Goal: Communication & Community: Connect with others

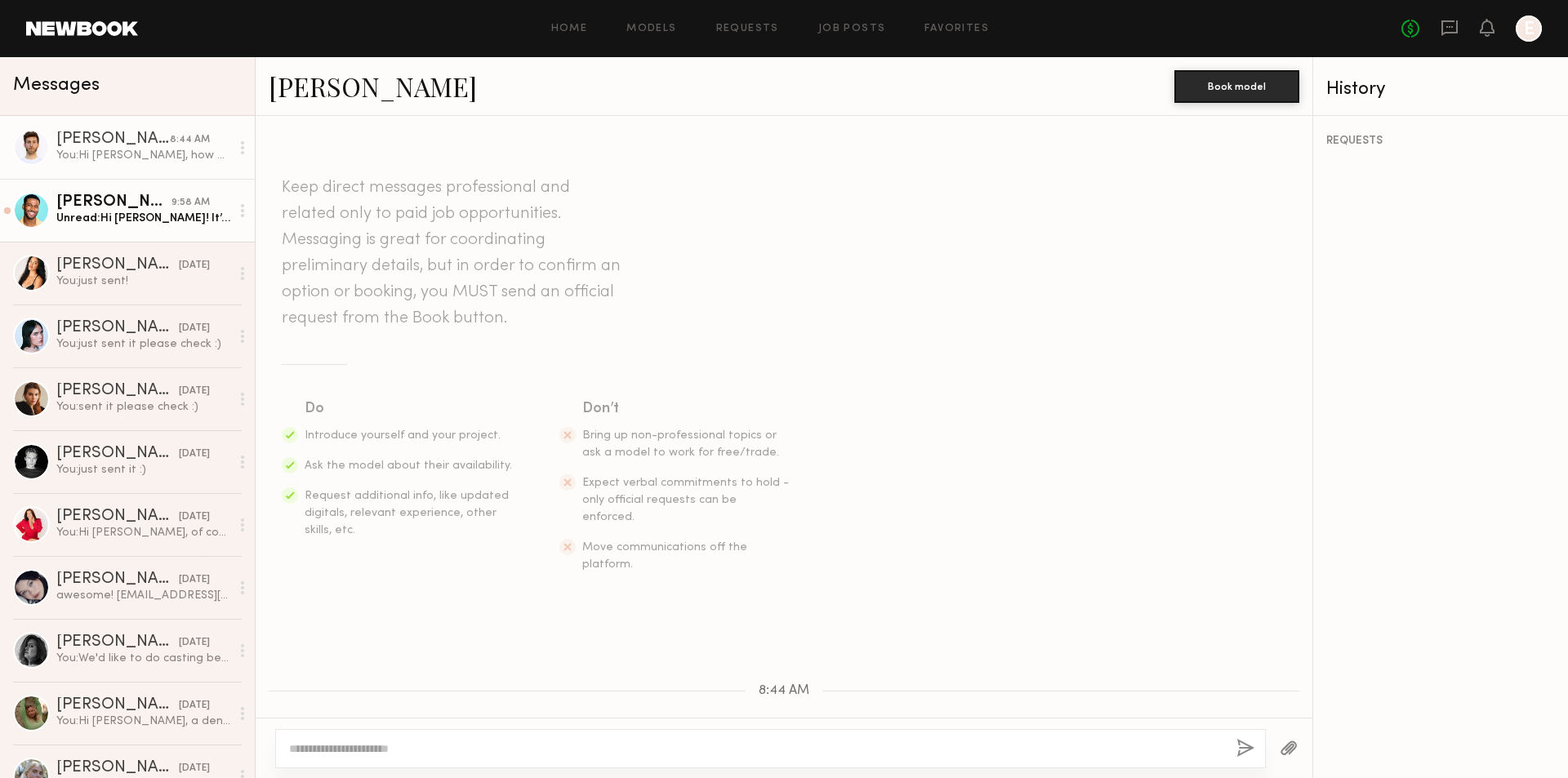
scroll to position [119, 0]
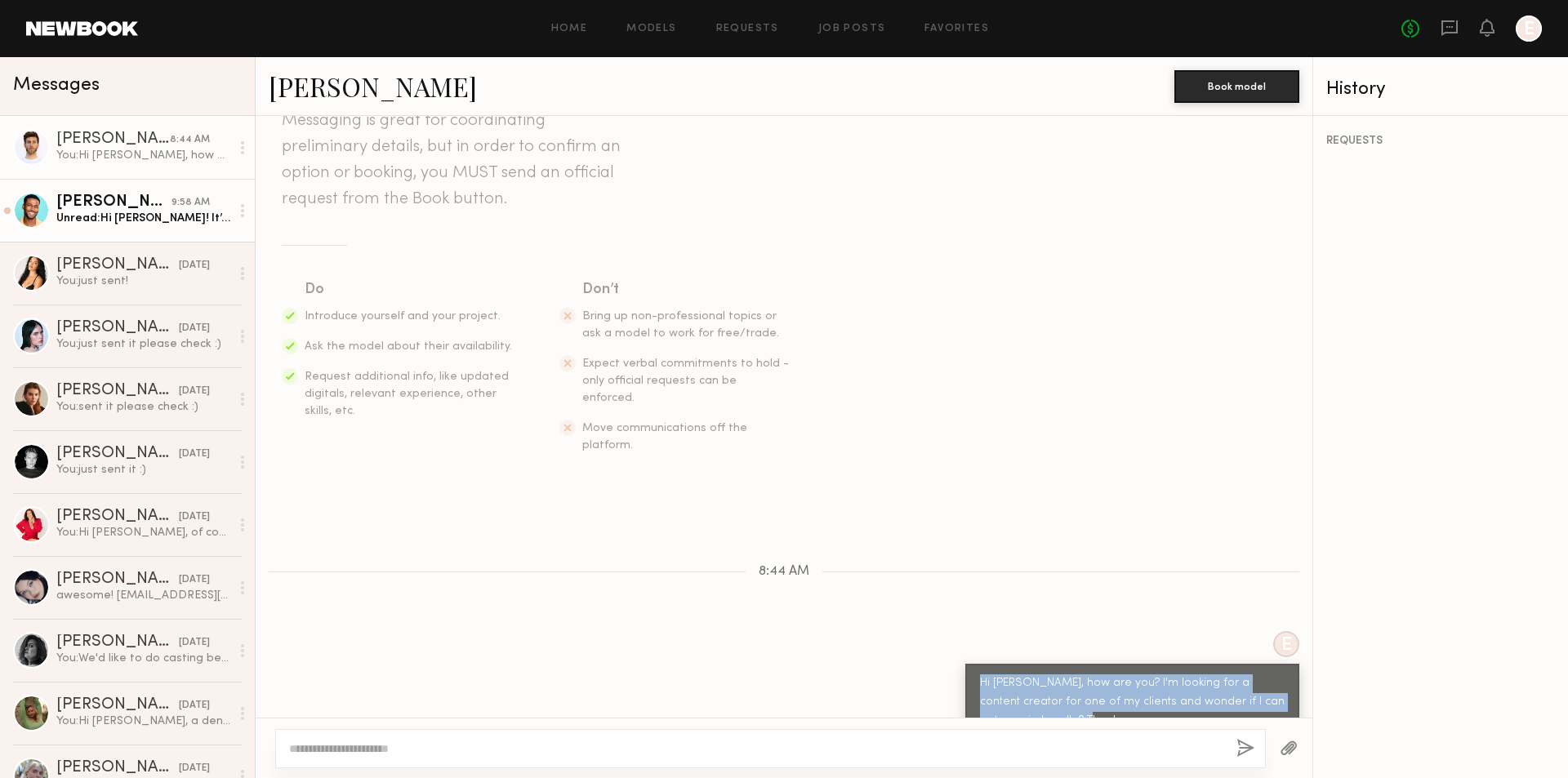
click at [182, 216] on div "Unread: Hi Emily! It’s @cam3kings" at bounding box center [143, 219] width 174 height 16
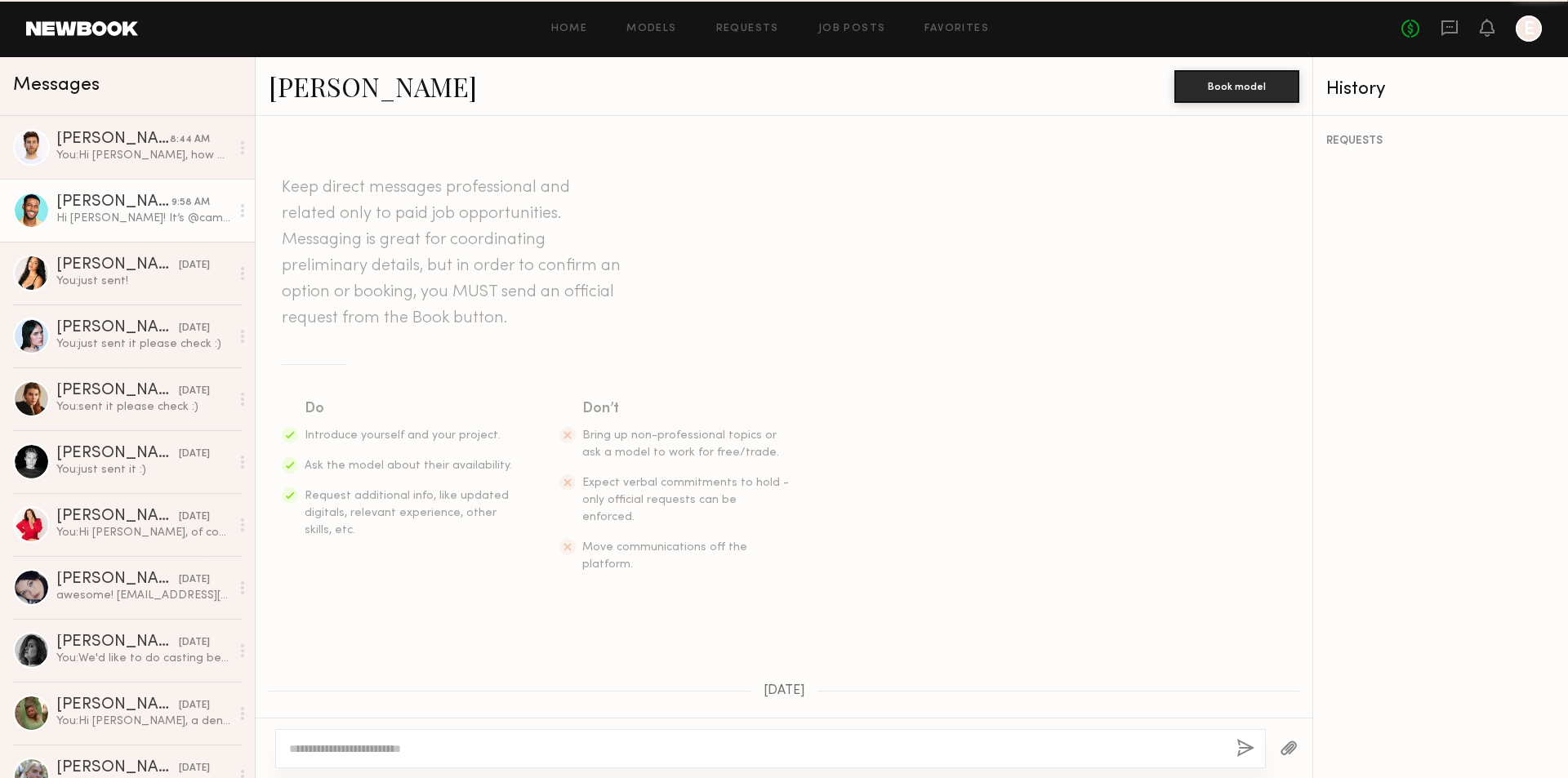
scroll to position [745, 0]
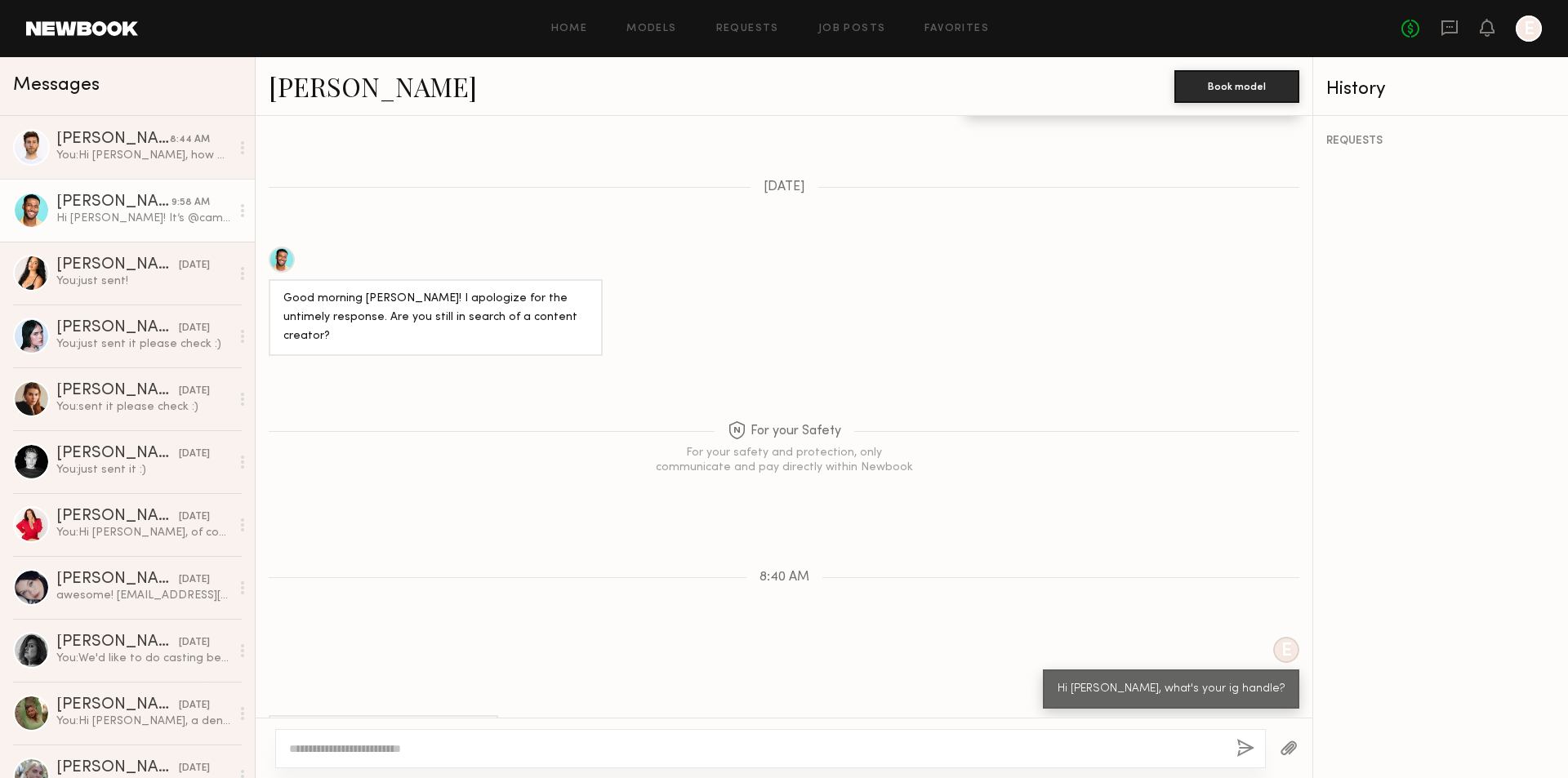
drag, startPoint x: 357, startPoint y: 684, endPoint x: 412, endPoint y: 686, distance: 55.0
click at [412, 726] on div "Hi Emily! It’s @cam3kings" at bounding box center [383, 735] width 200 height 18
copy div "cam3kings"
click at [181, 152] on div "You: Hi Erik, how are you? I'm looking for a content creator for one of my clie…" at bounding box center [143, 156] width 174 height 16
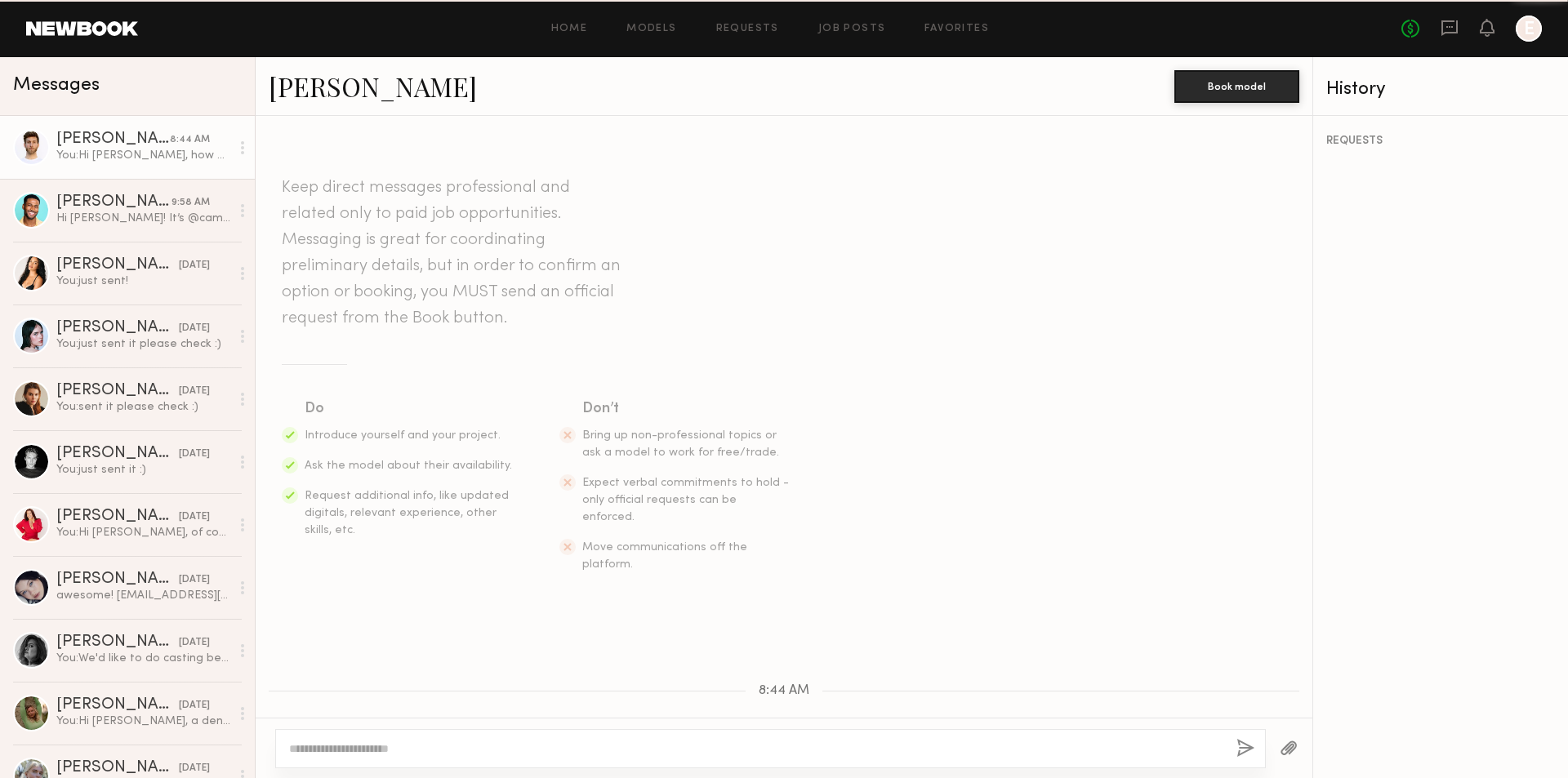
scroll to position [119, 0]
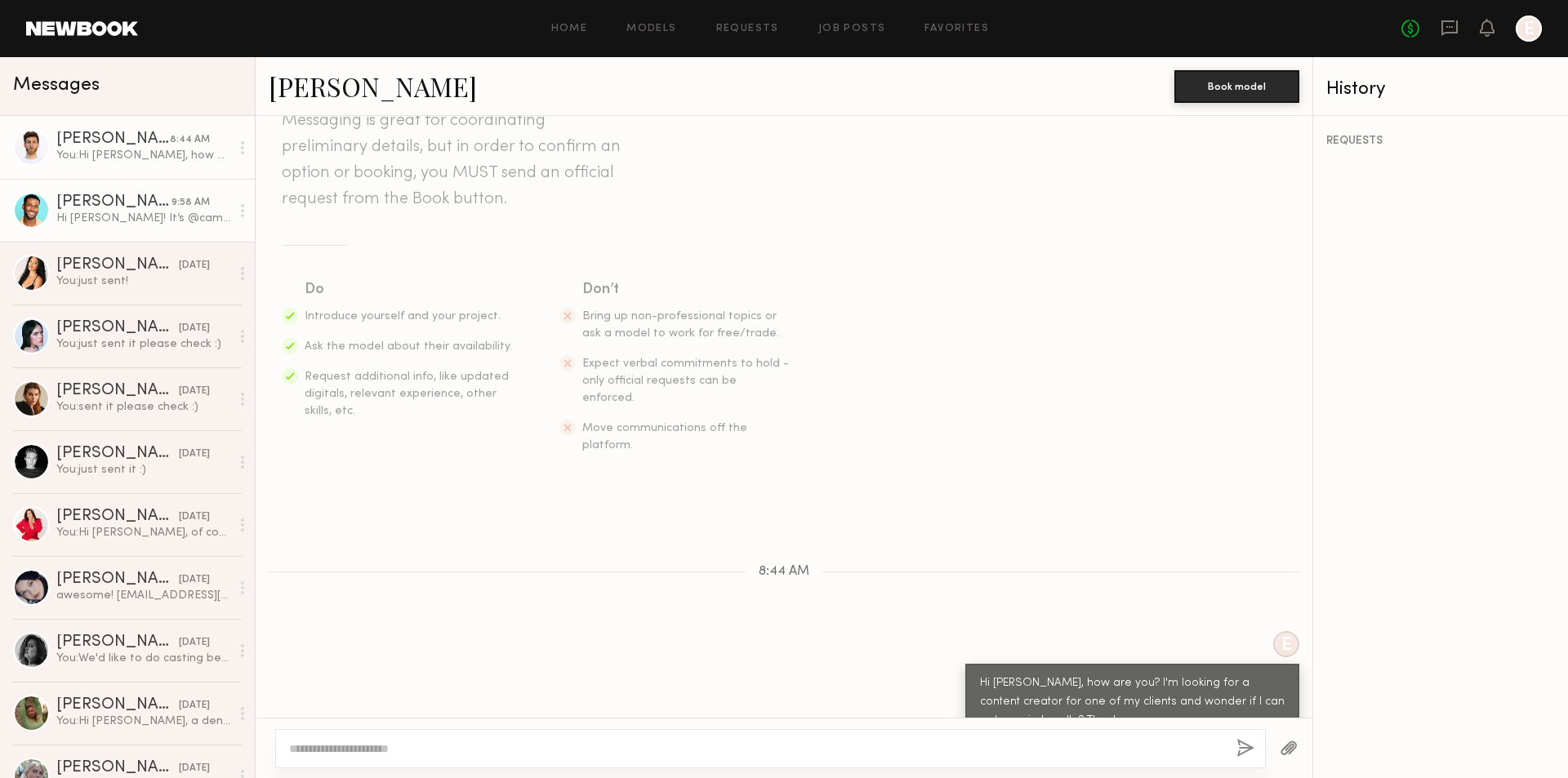
click at [193, 207] on div "9:58 AM" at bounding box center [191, 203] width 39 height 16
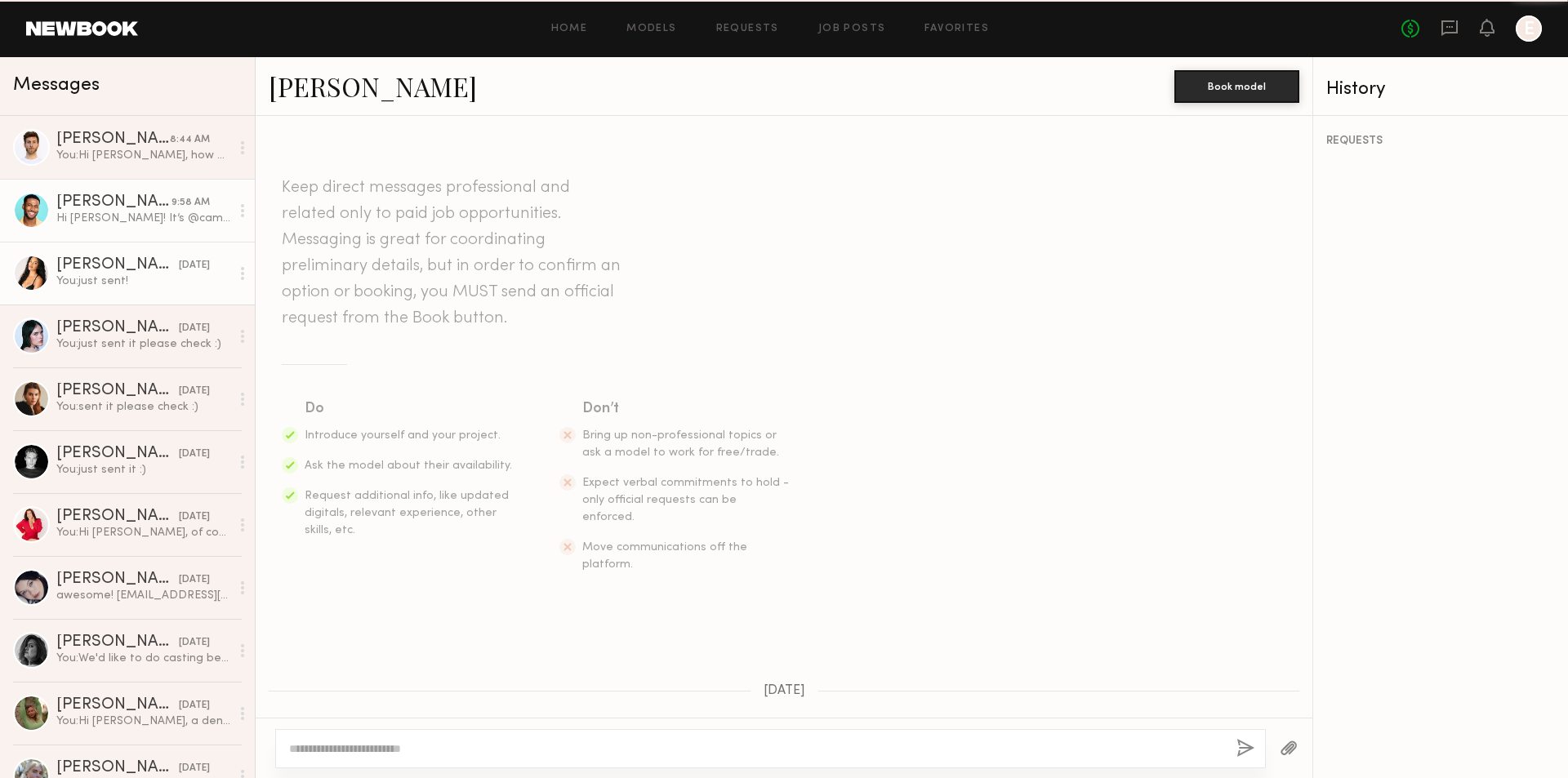
scroll to position [745, 0]
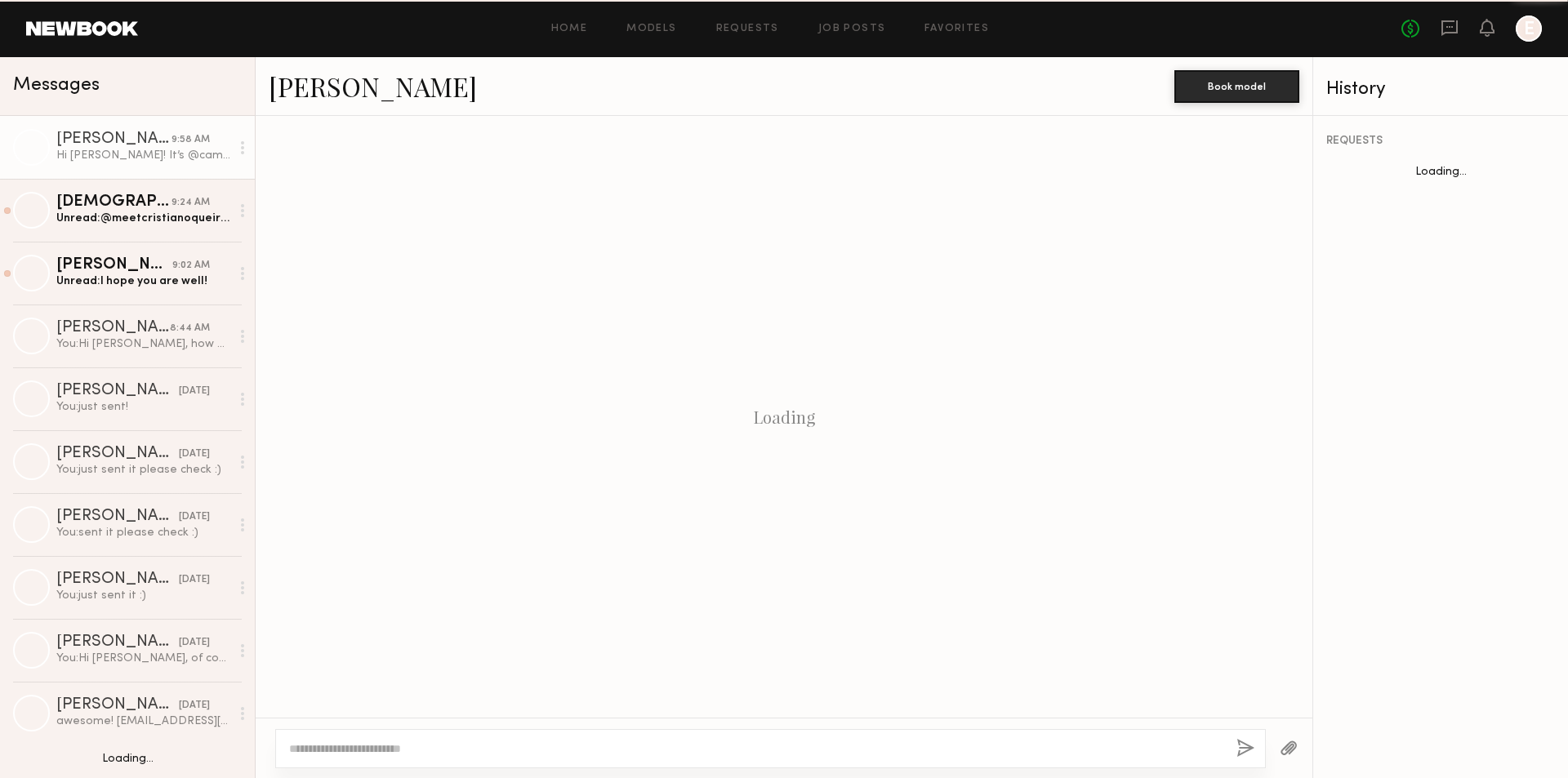
scroll to position [745, 0]
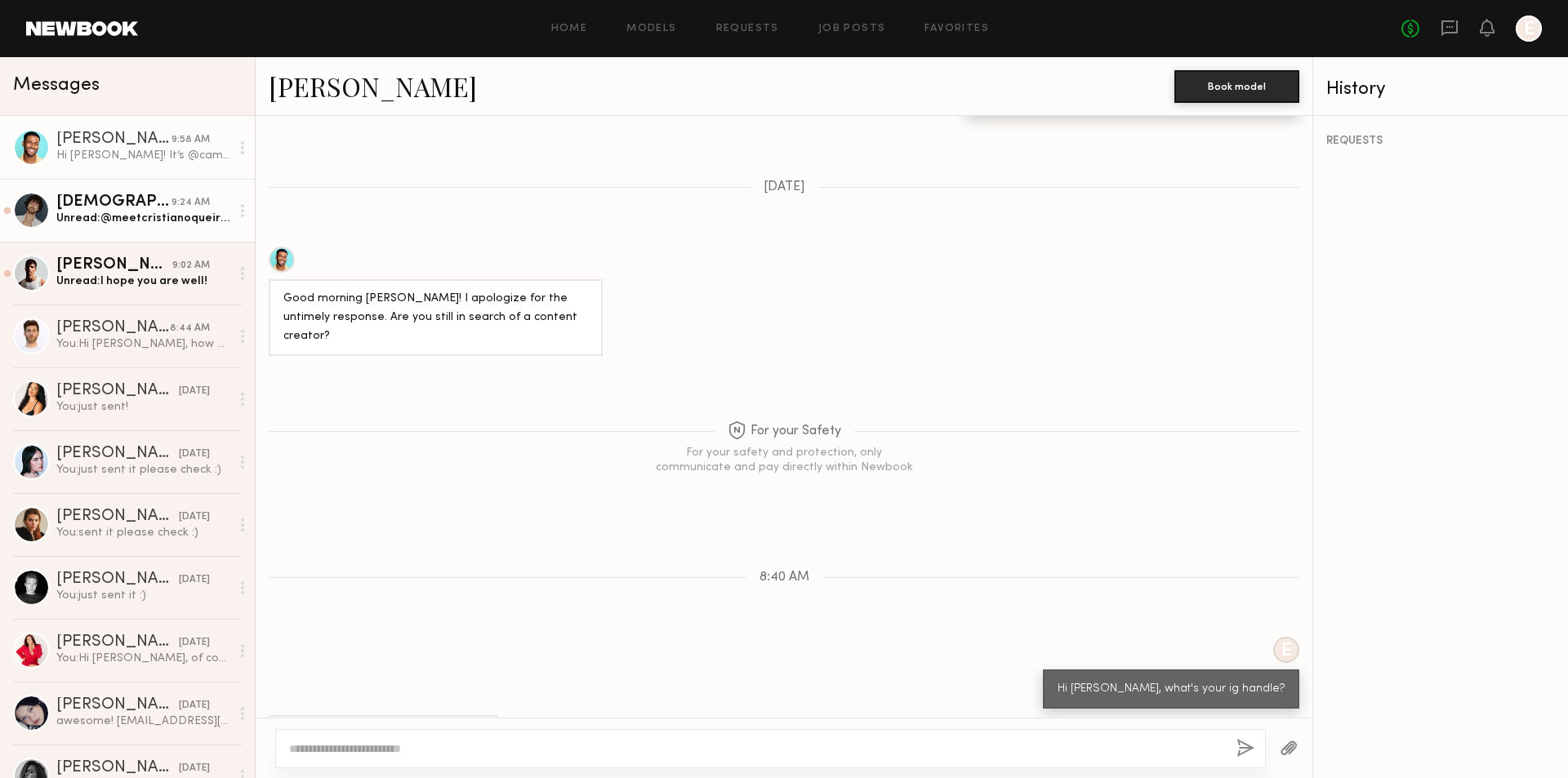
click at [126, 214] on div "Unread: @meetcristianoqueiroz" at bounding box center [143, 219] width 174 height 16
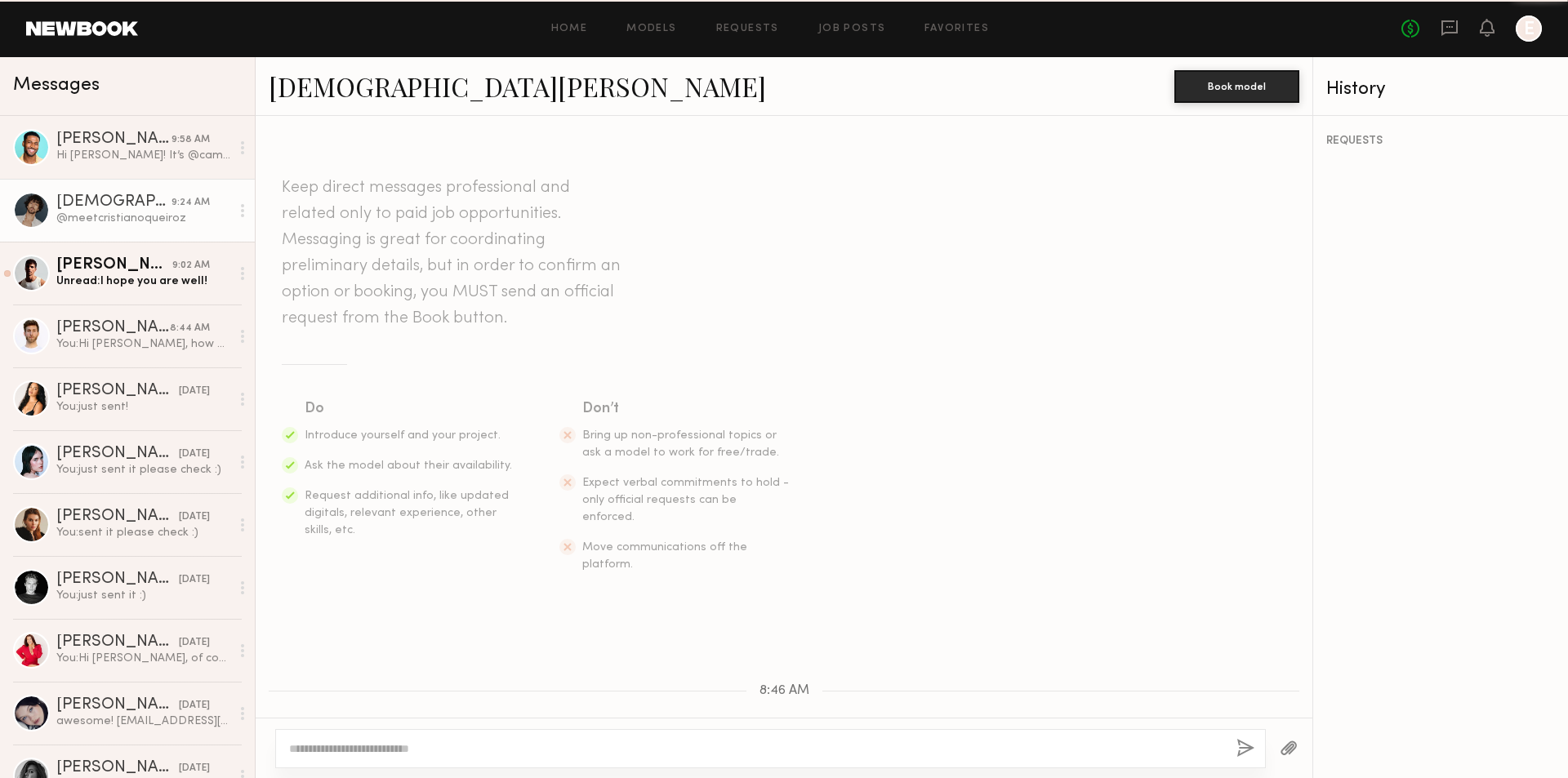
scroll to position [244, 0]
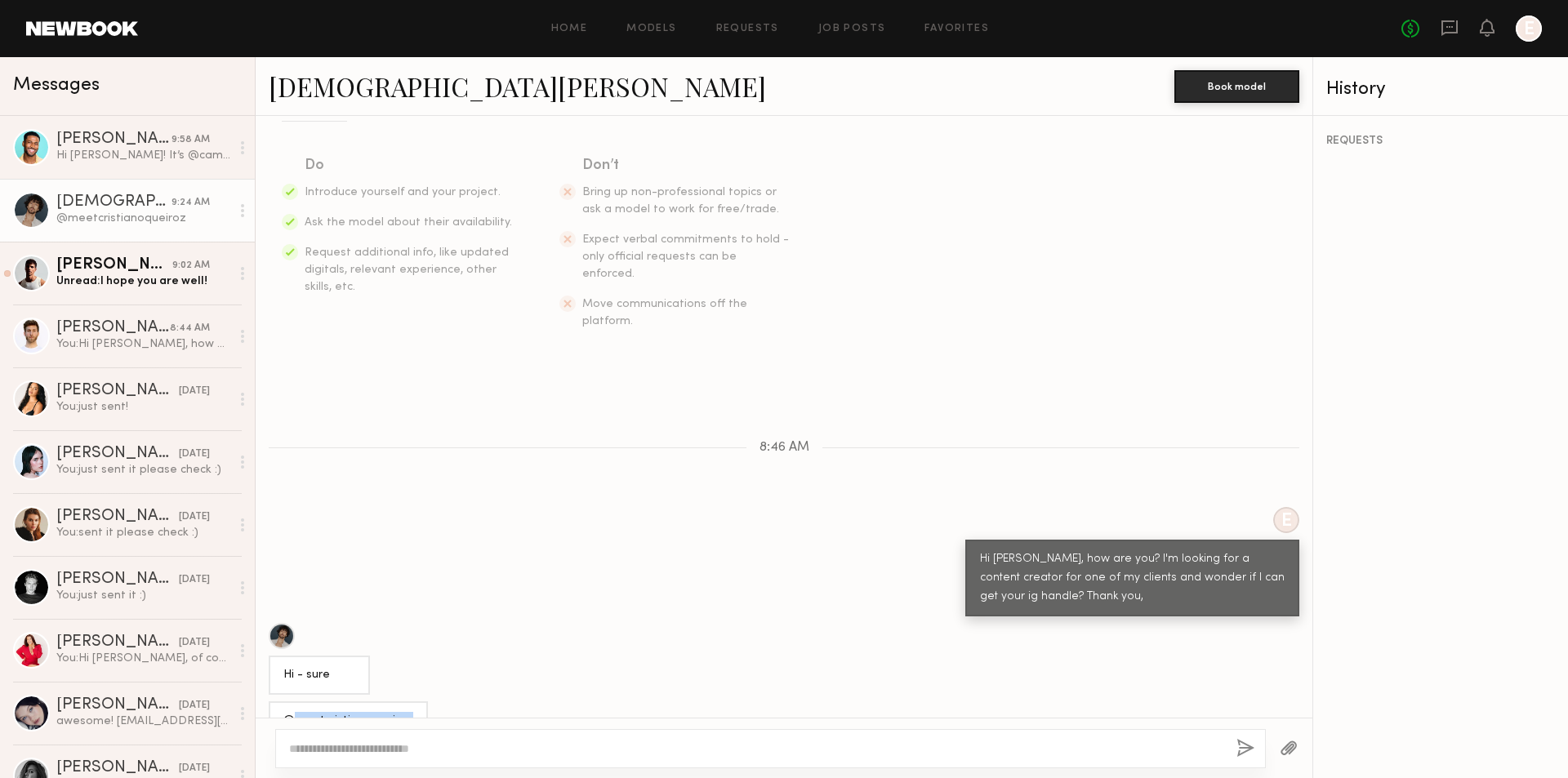
drag, startPoint x: 297, startPoint y: 687, endPoint x: 406, endPoint y: 690, distance: 109.0
click at [406, 702] on div "@meetcristianoqueiroz" at bounding box center [348, 721] width 159 height 39
copy div "meetcristianoqueiroz"
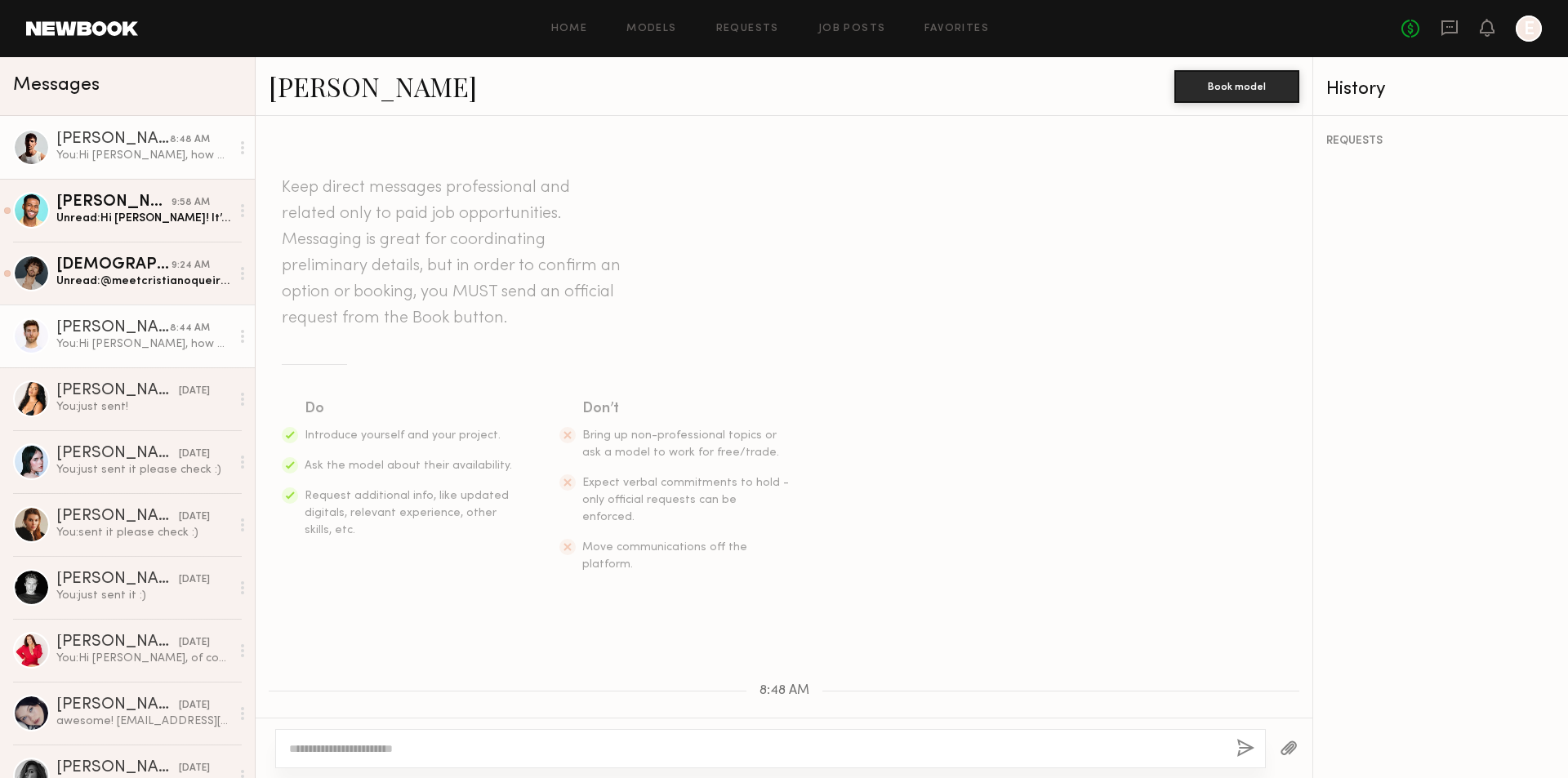
scroll to position [119, 0]
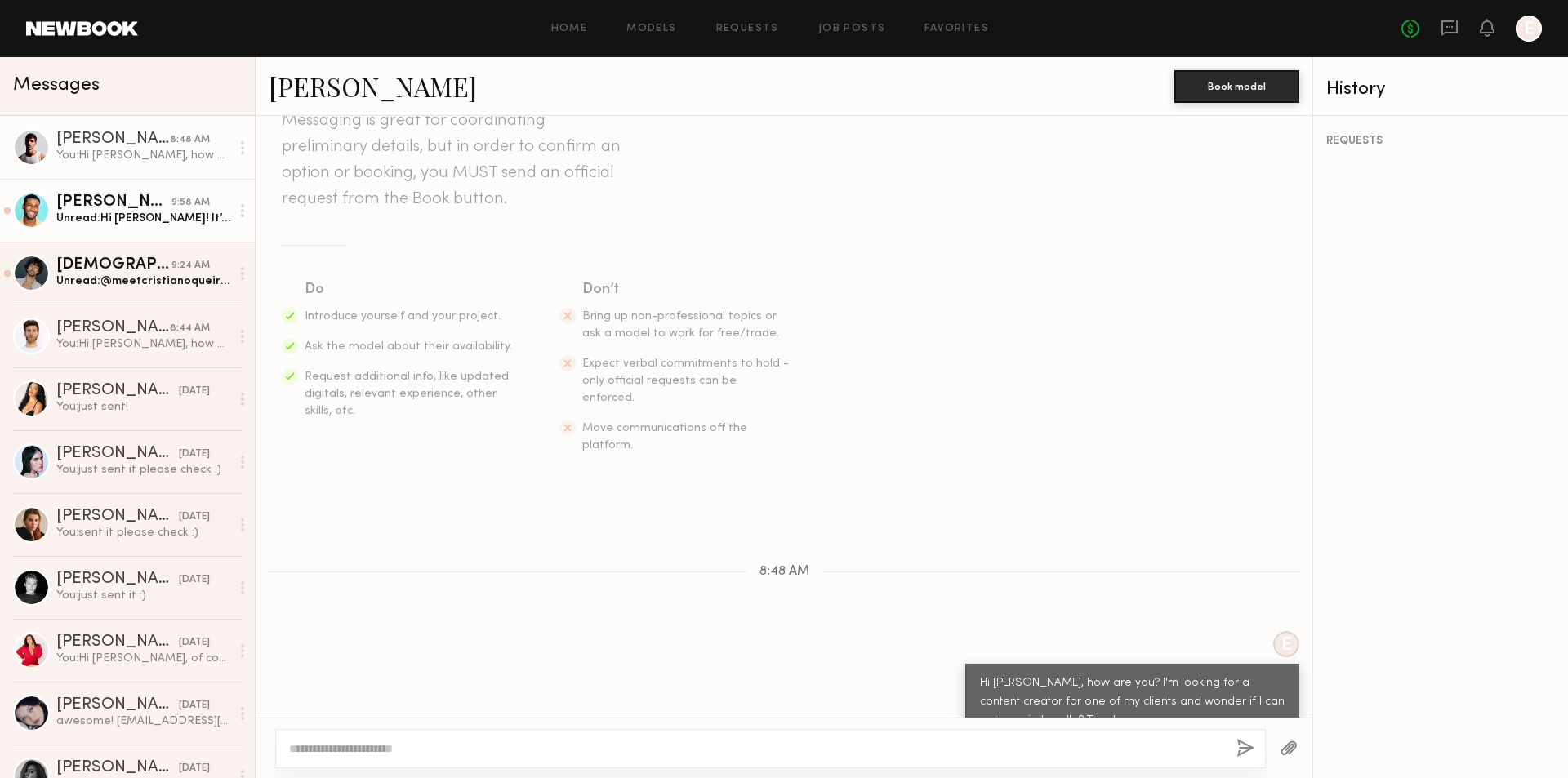
click at [152, 223] on div "Unread: Hi Emily! It’s @cam3kings" at bounding box center [143, 219] width 174 height 16
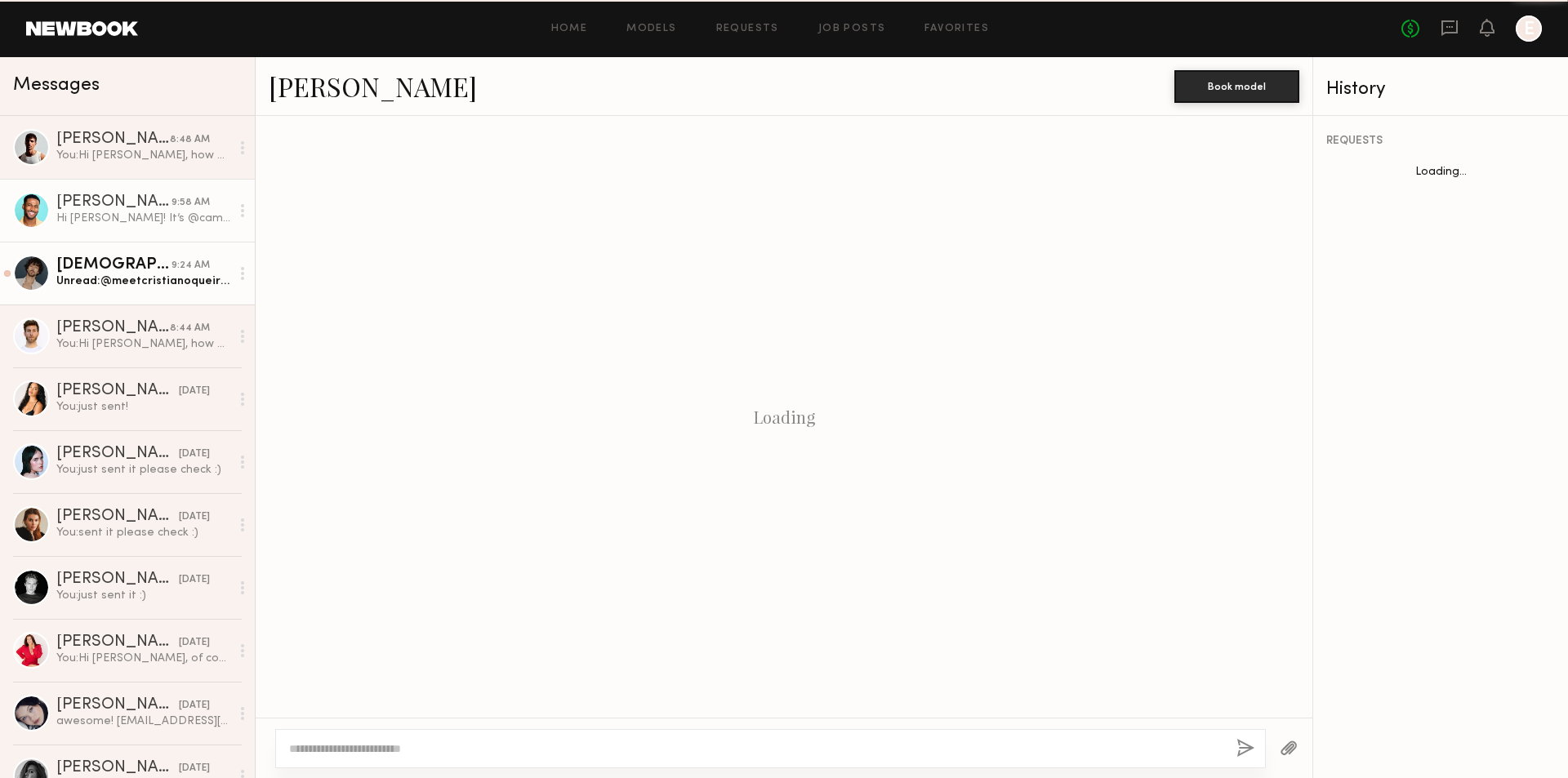
scroll to position [745, 0]
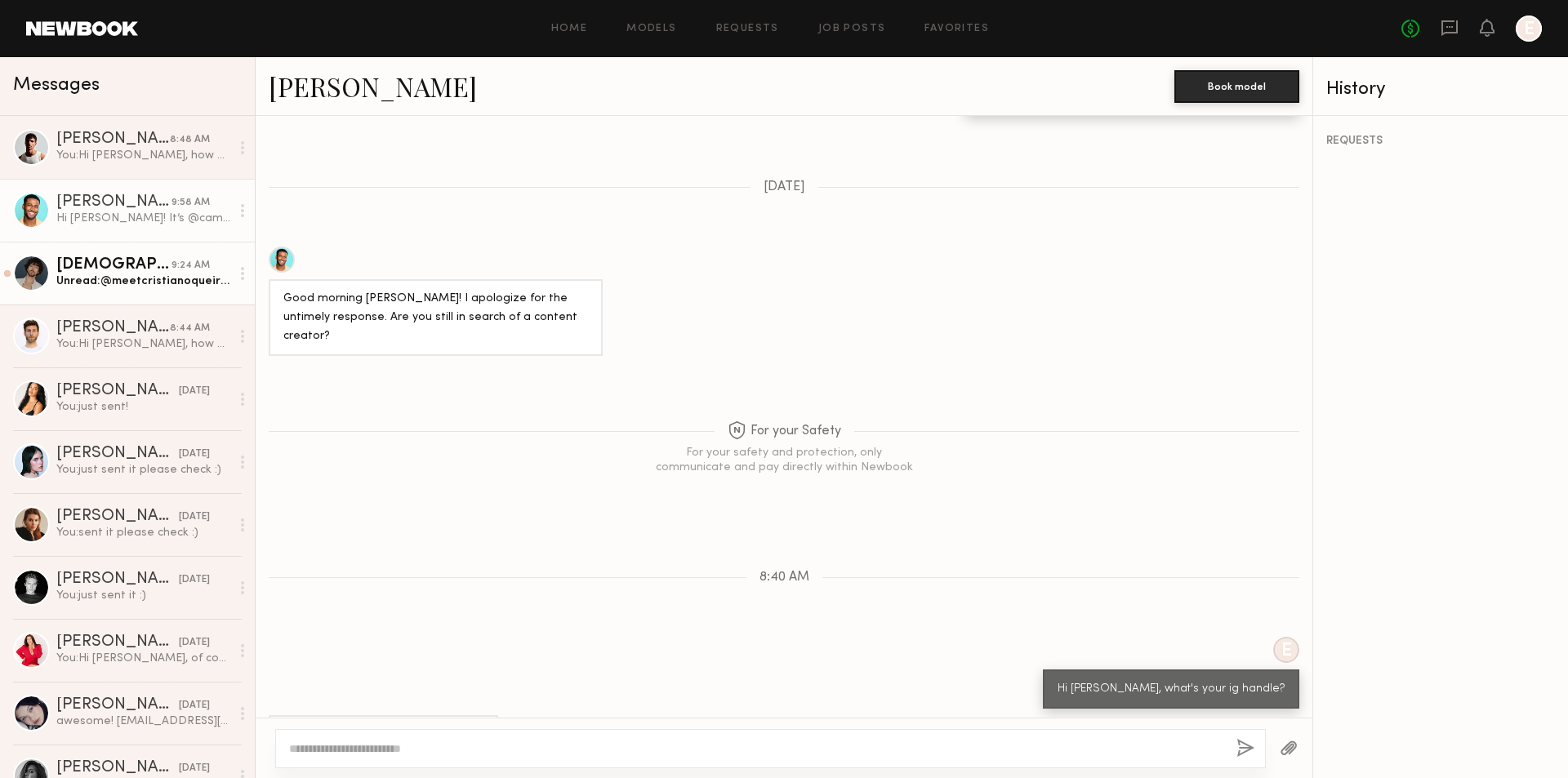
click at [190, 283] on div "Unread: @meetcristianoqueiroz" at bounding box center [143, 281] width 174 height 16
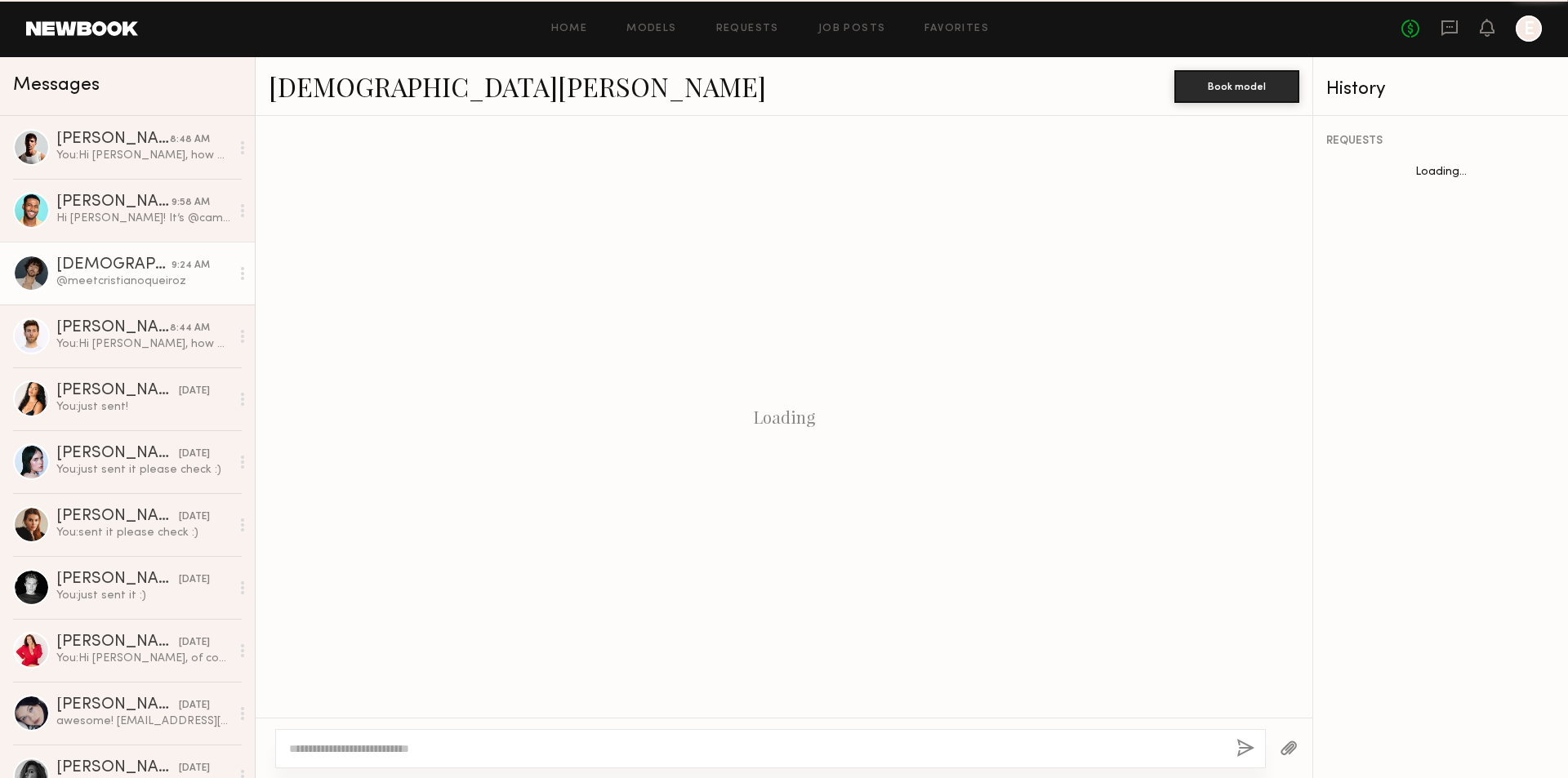
scroll to position [244, 0]
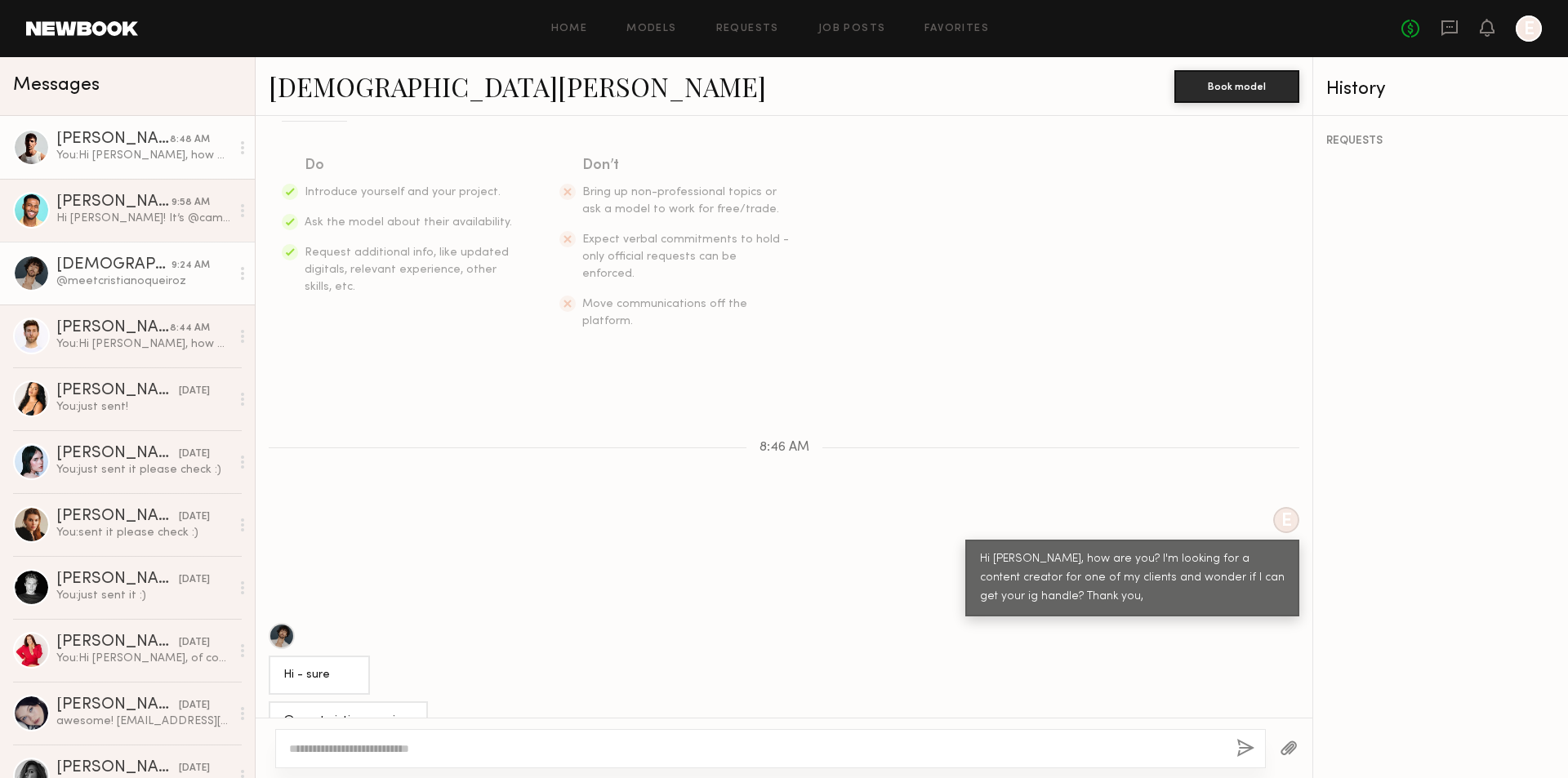
click at [143, 165] on link "Jacob R. 8:48 AM You: Hi Jacob, how are you? I'm looking for a content creator …" at bounding box center [127, 147] width 255 height 63
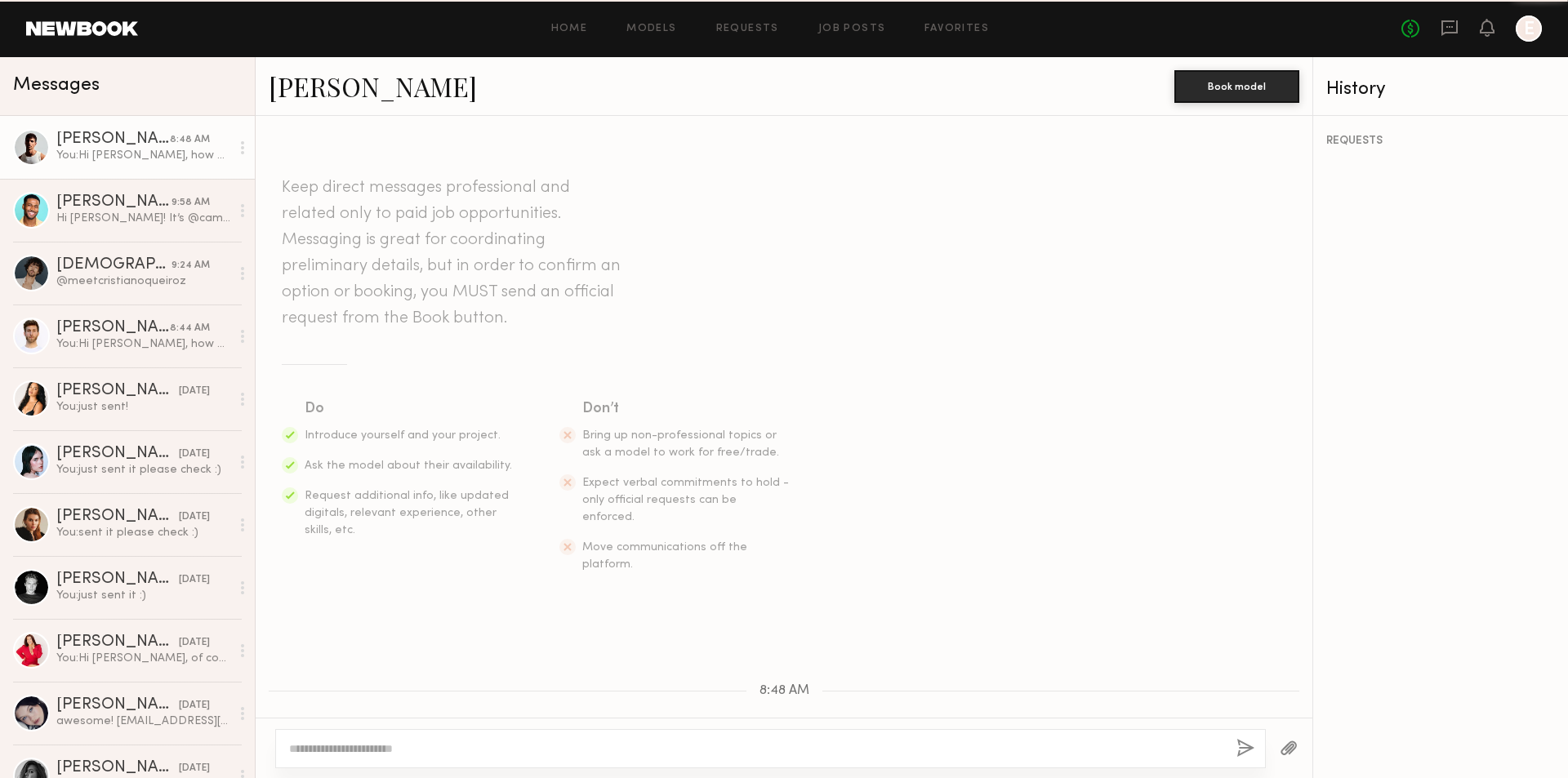
scroll to position [244, 0]
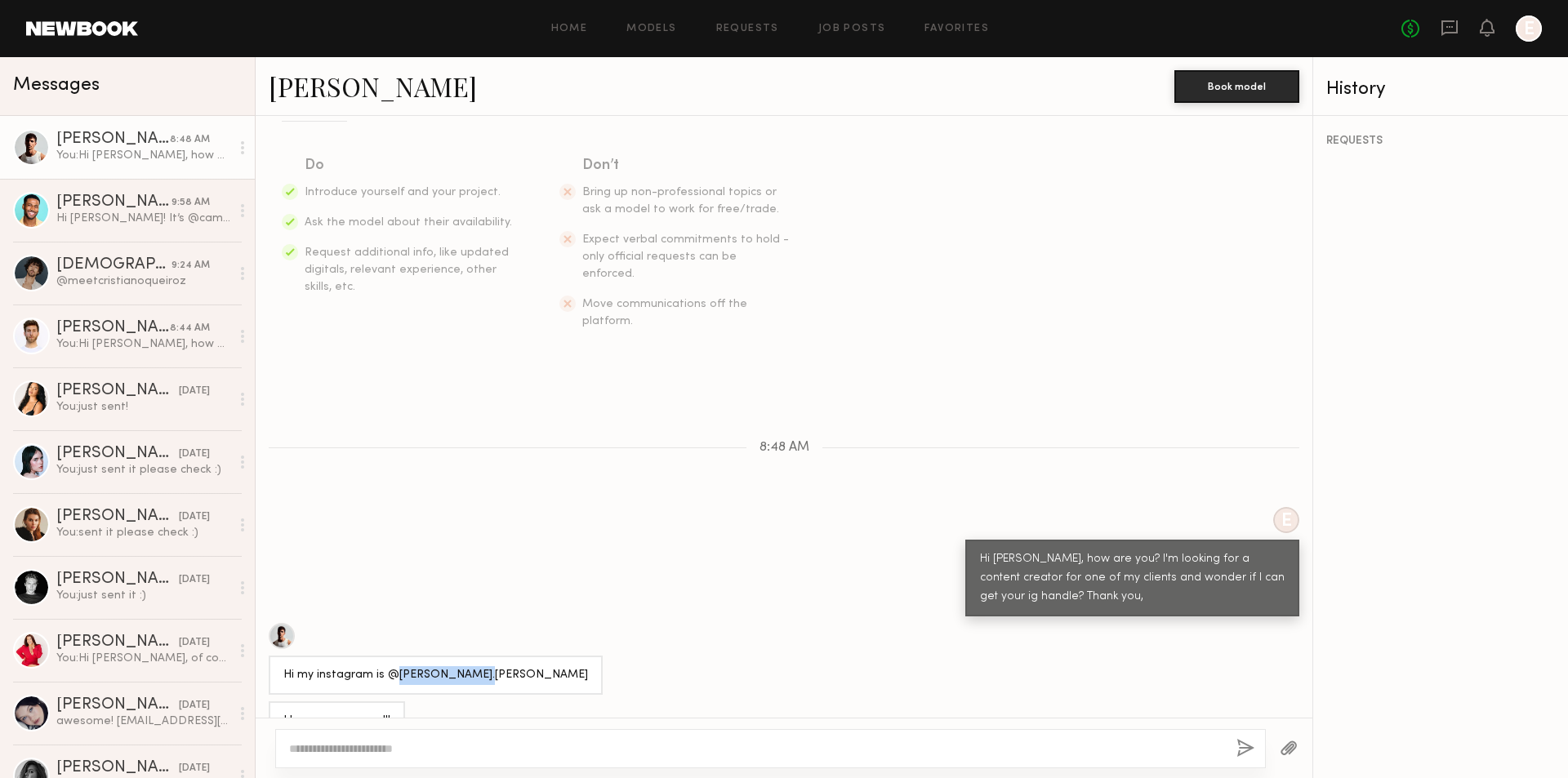
drag, startPoint x: 391, startPoint y: 640, endPoint x: 475, endPoint y: 641, distance: 84.0
click at [475, 656] on div "Hi my instagram is @jacob.Reinhard" at bounding box center [436, 675] width 334 height 39
copy div "jacob.Reinhard"
click at [736, 750] on textarea at bounding box center [756, 750] width 935 height 17
type textarea "*"
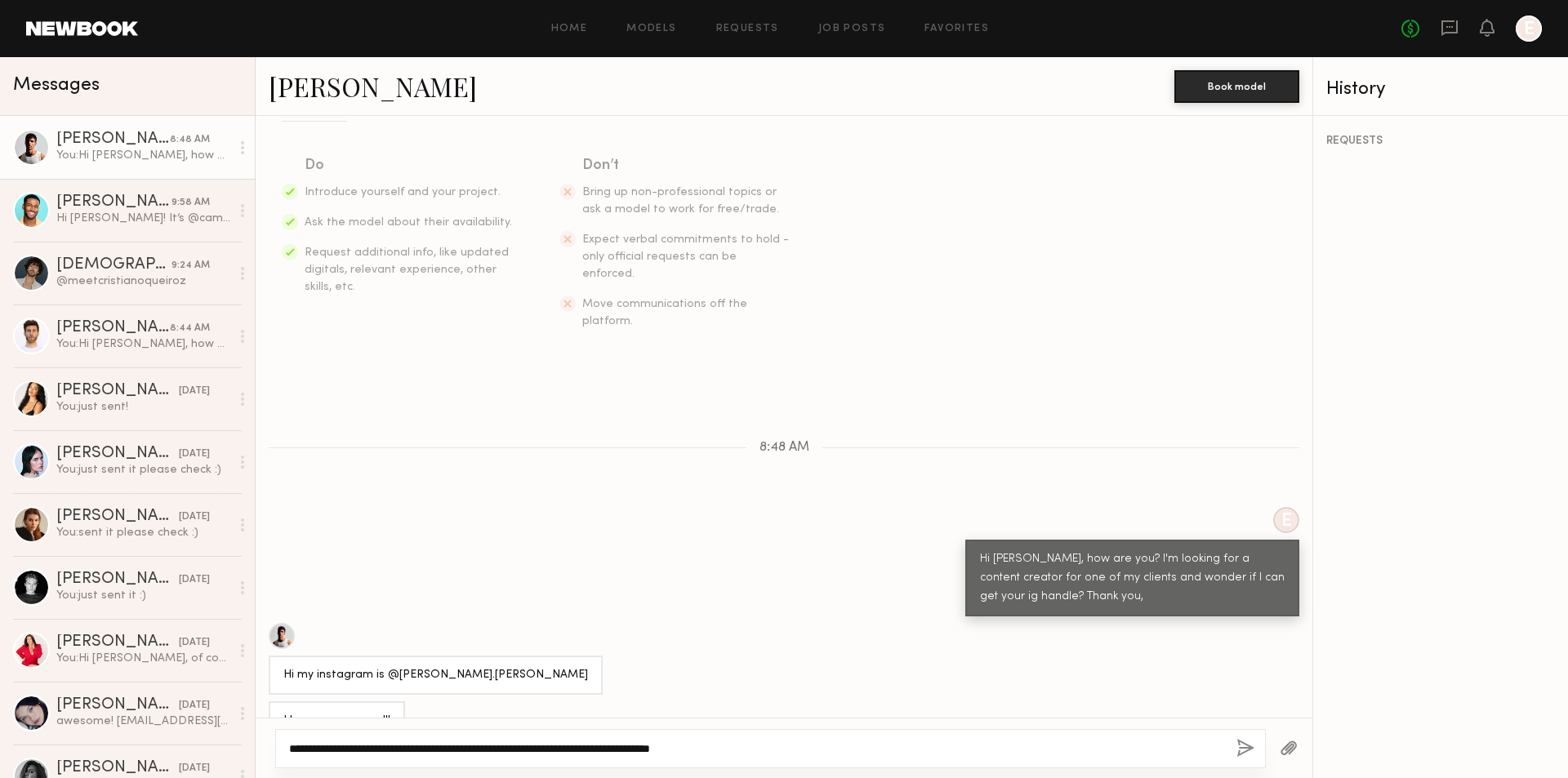
type textarea "**********"
click at [1249, 746] on button "button" at bounding box center [1245, 750] width 18 height 20
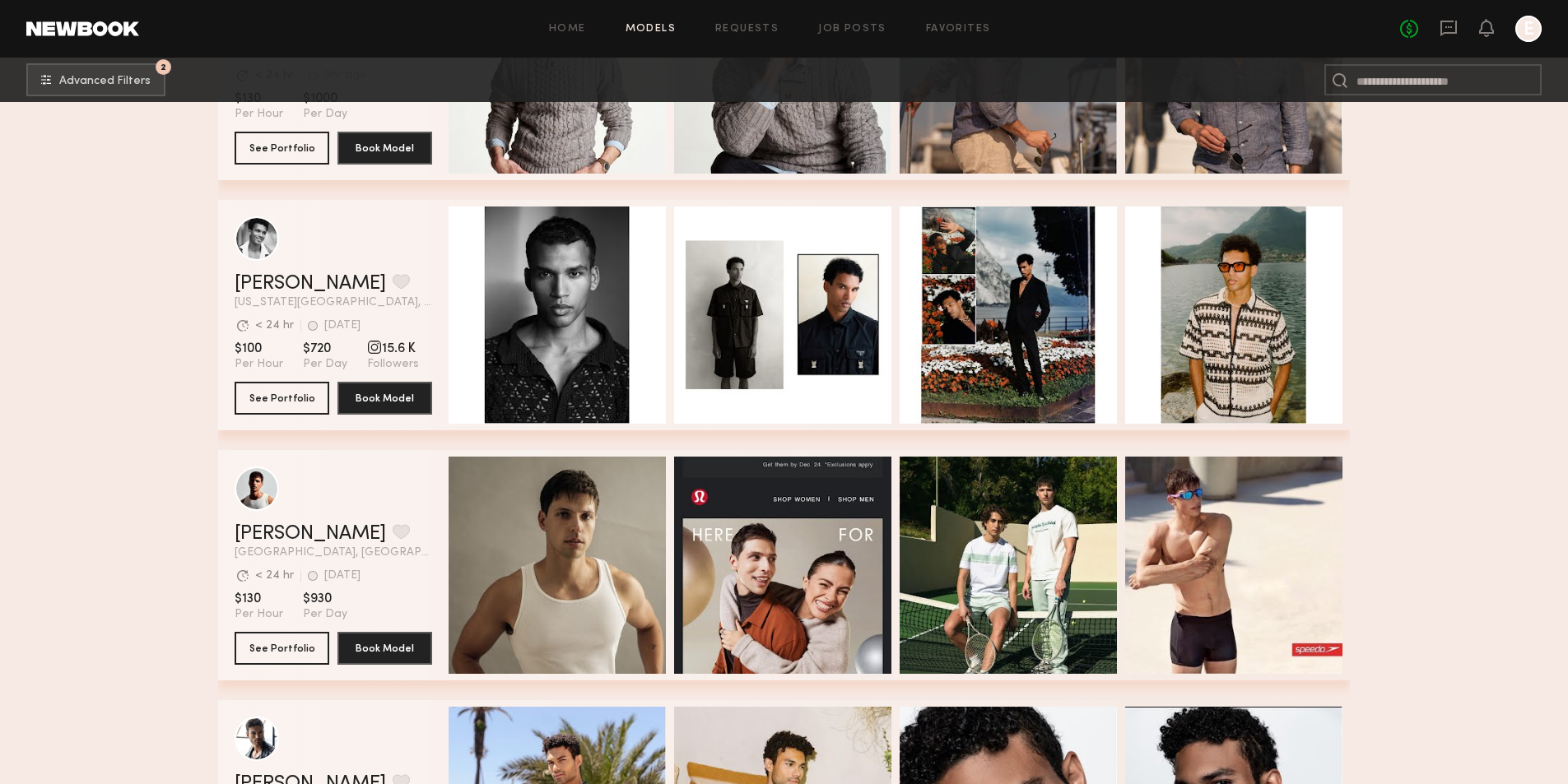
scroll to position [17859, 0]
